Goal: Task Accomplishment & Management: Manage account settings

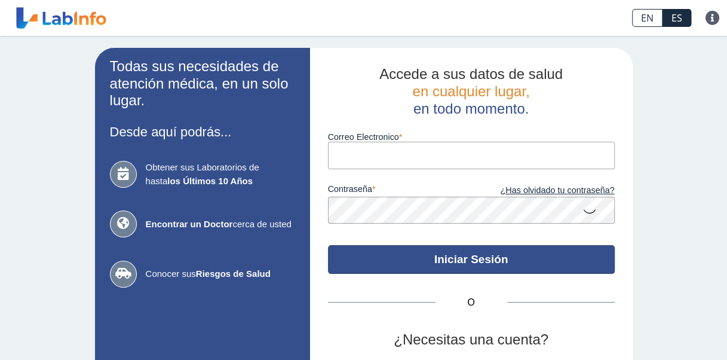
type input "[PERSON_NAME][EMAIL_ADDRESS][PERSON_NAME][DOMAIN_NAME]"
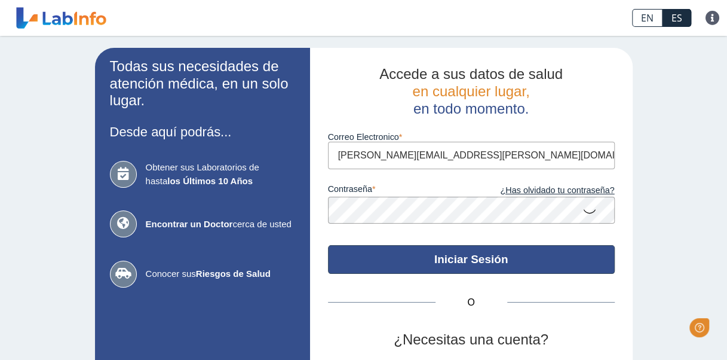
click at [455, 256] on button "Iniciar Sesión" at bounding box center [471, 259] width 287 height 29
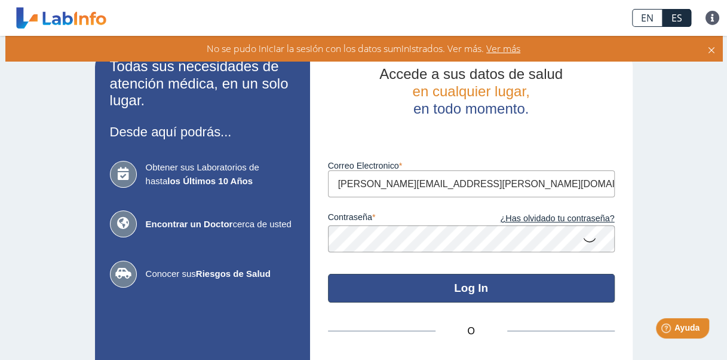
click at [449, 285] on button "Log In" at bounding box center [471, 288] width 287 height 29
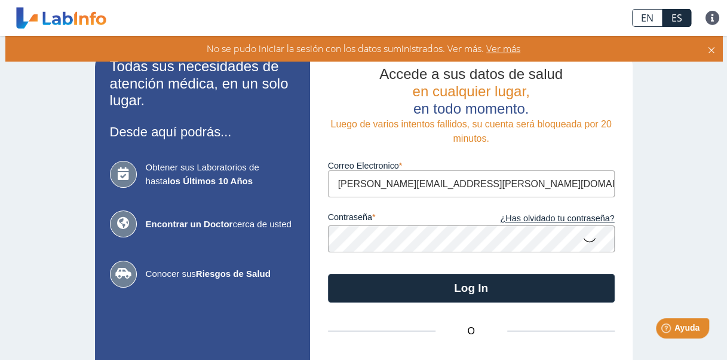
click at [686, 172] on div "Todas sus necesidades de atención médica, en un solo lugar. Desde aquí podrás..…" at bounding box center [363, 264] width 727 height 456
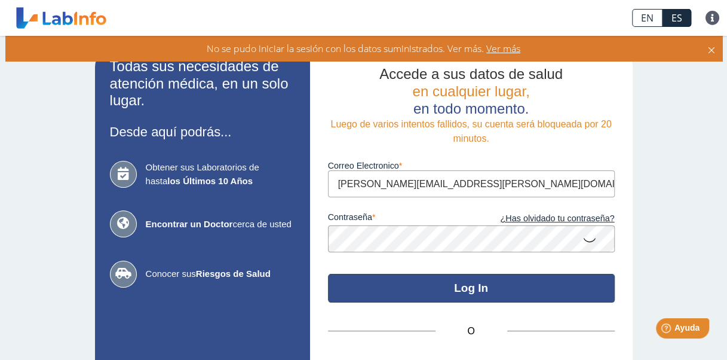
click at [539, 282] on button "Log In" at bounding box center [471, 288] width 287 height 29
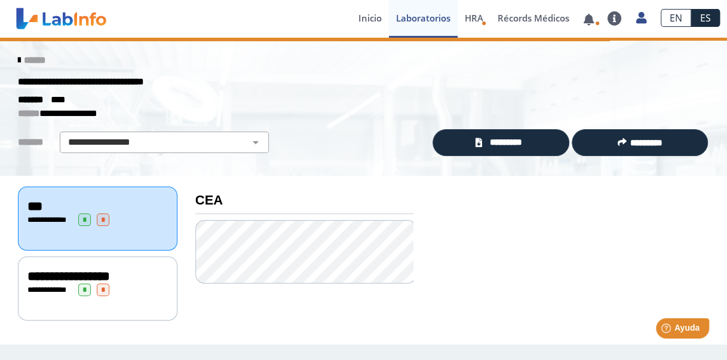
click at [523, 257] on div at bounding box center [570, 251] width 296 height 150
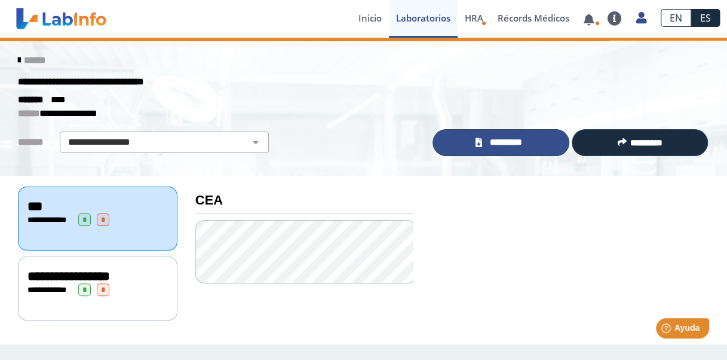
click at [520, 145] on span "*********" at bounding box center [506, 143] width 41 height 14
